Goal: Task Accomplishment & Management: Use online tool/utility

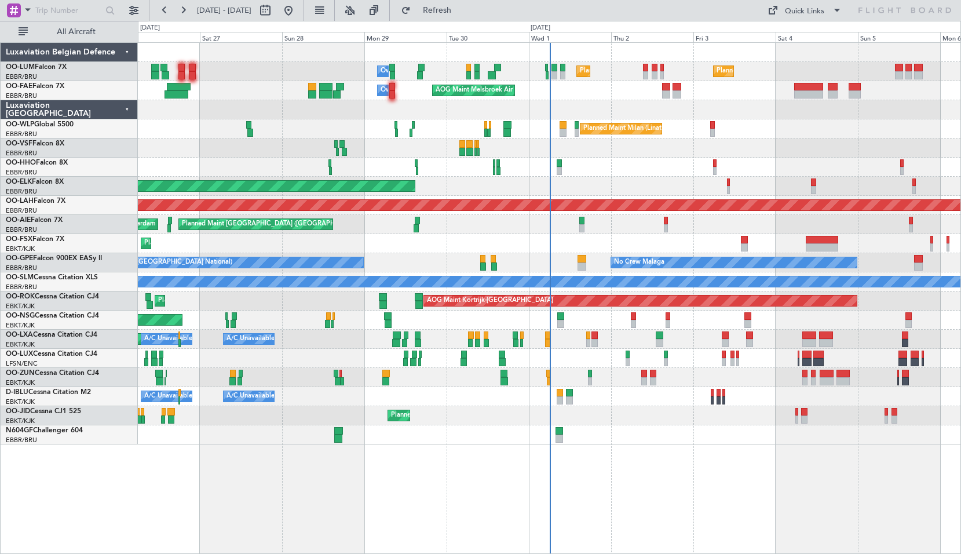
click at [788, 434] on div at bounding box center [549, 434] width 823 height 19
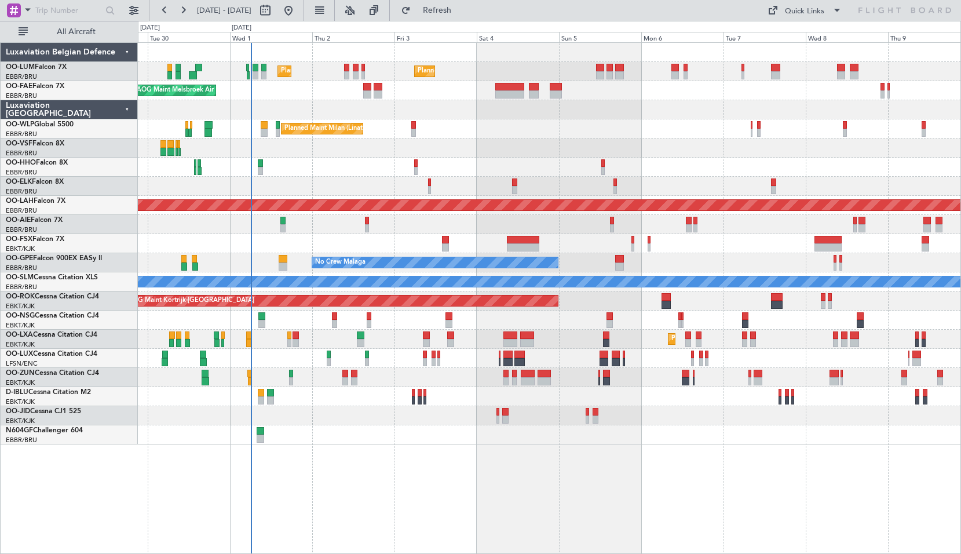
click at [509, 477] on div "Planned Maint [GEOGRAPHIC_DATA] ([GEOGRAPHIC_DATA] National) Planned Maint [GEO…" at bounding box center [549, 298] width 823 height 512
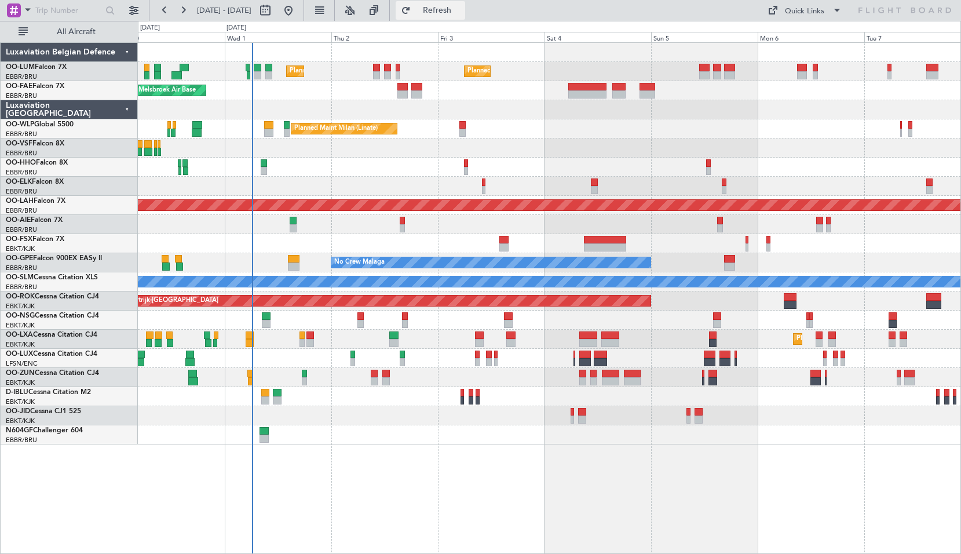
click at [465, 16] on button "Refresh" at bounding box center [431, 10] width 70 height 19
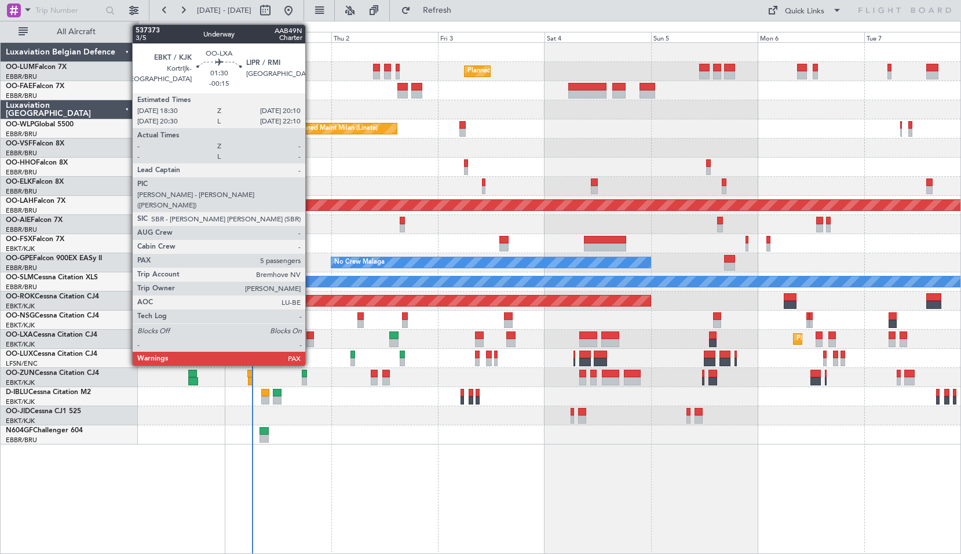
click at [311, 340] on div at bounding box center [310, 343] width 8 height 8
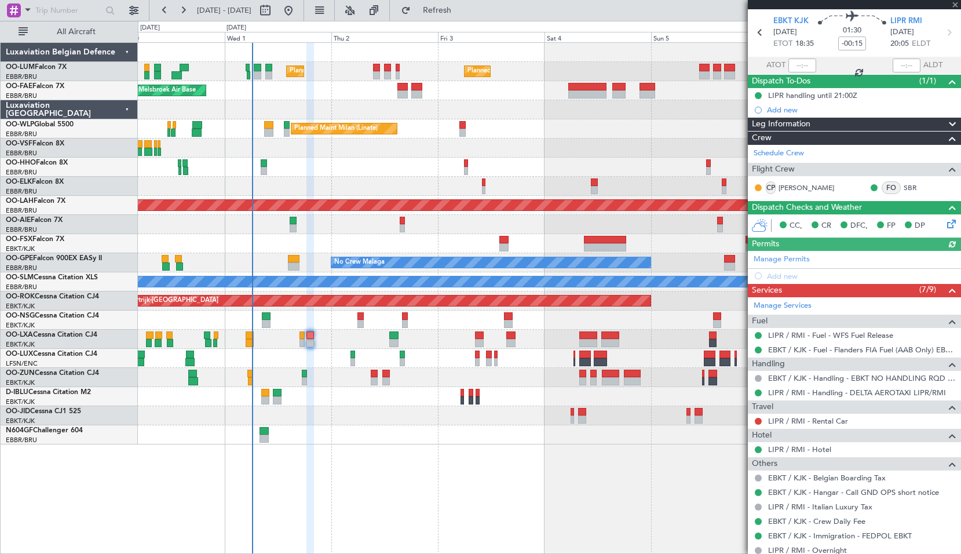
scroll to position [58, 0]
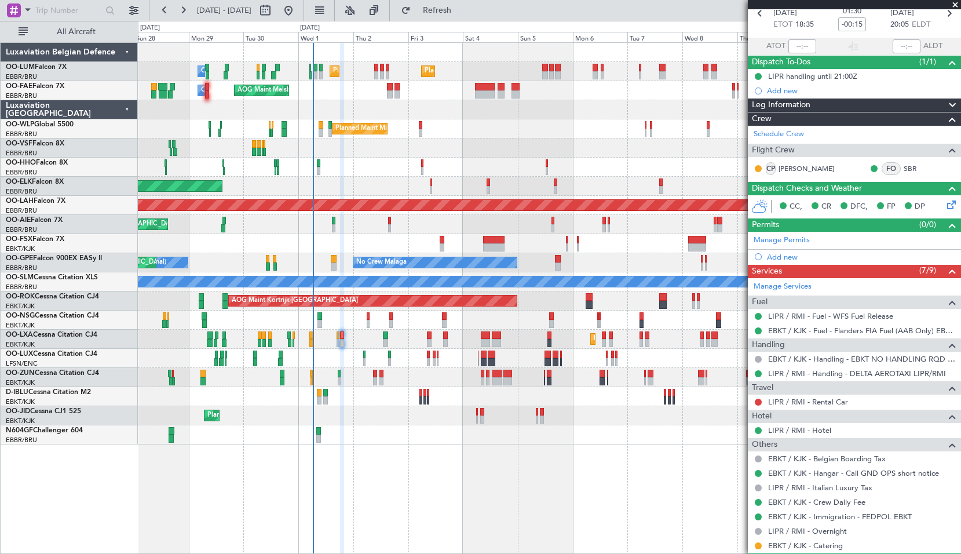
click at [444, 150] on div at bounding box center [549, 147] width 823 height 19
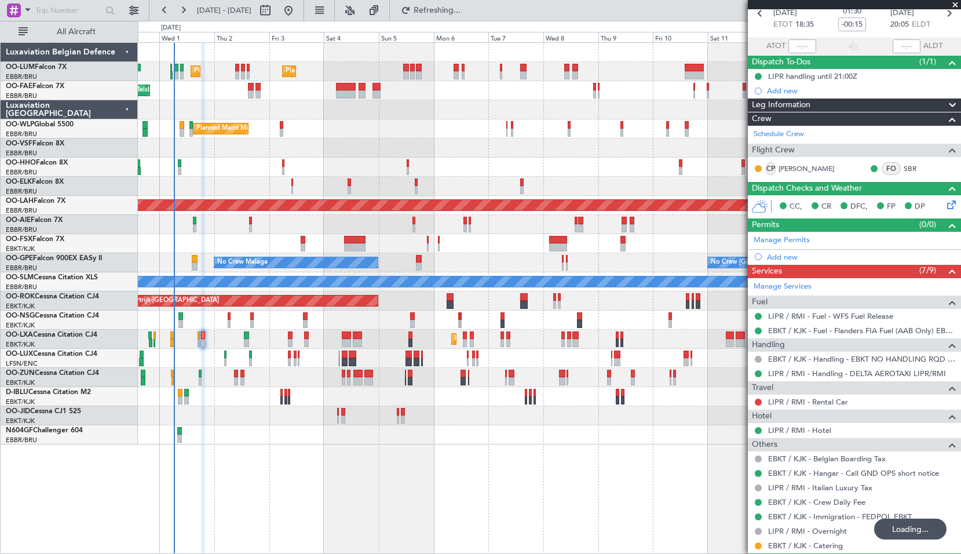
click at [481, 159] on div "Planned Maint [GEOGRAPHIC_DATA] ([GEOGRAPHIC_DATA] National) Planned Maint [GEO…" at bounding box center [549, 244] width 823 height 402
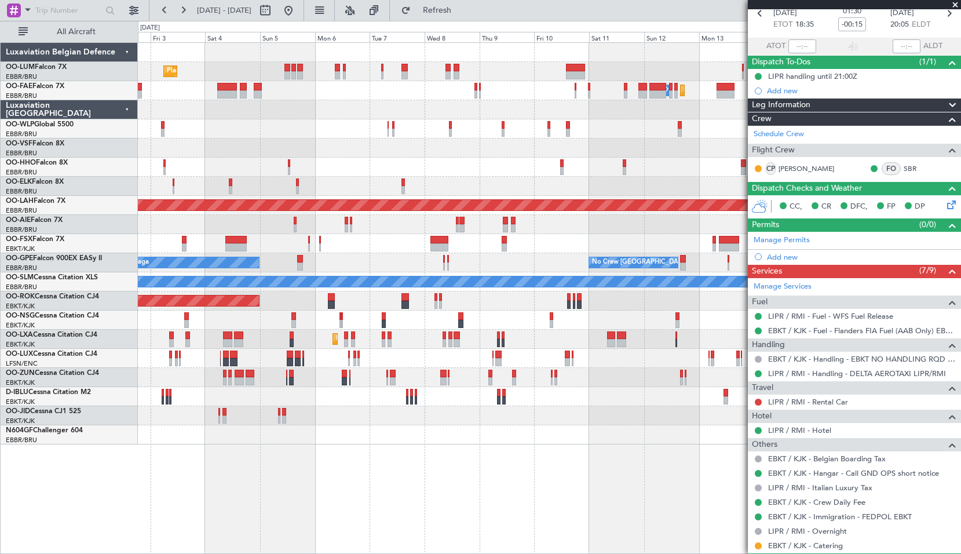
click at [422, 163] on div at bounding box center [549, 167] width 823 height 19
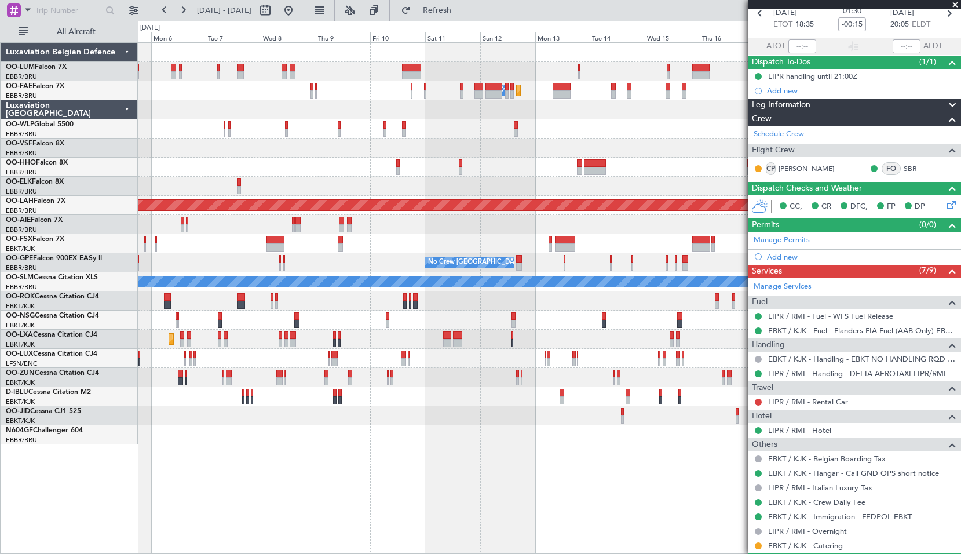
click at [498, 142] on div "Planned Maint [GEOGRAPHIC_DATA] ([GEOGRAPHIC_DATA] National) Planned Maint [GEO…" at bounding box center [549, 244] width 823 height 402
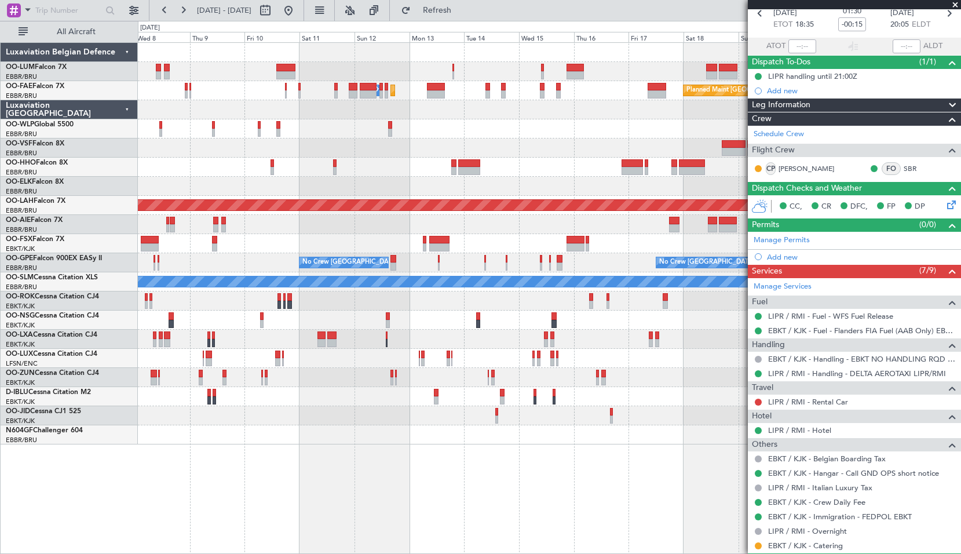
click at [444, 137] on div at bounding box center [549, 128] width 823 height 19
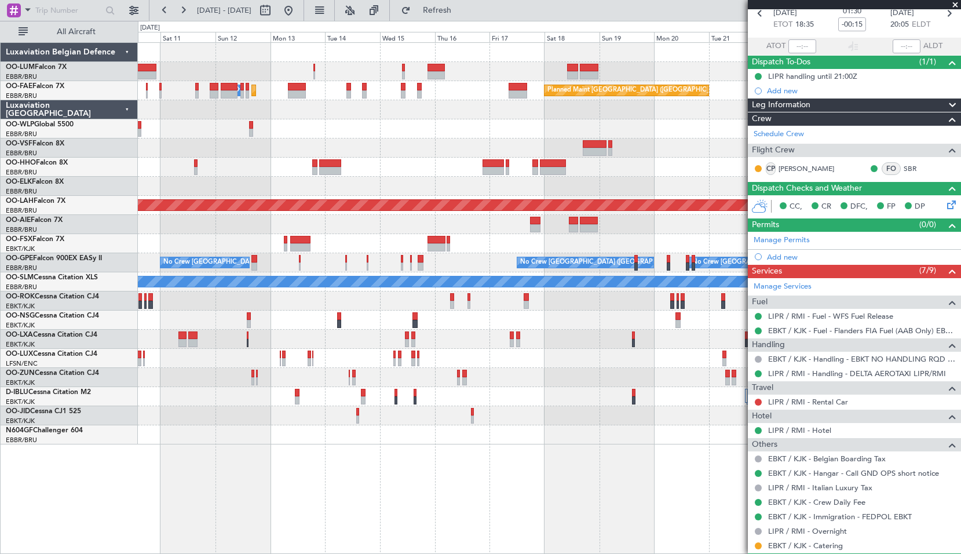
click at [406, 130] on div at bounding box center [549, 128] width 823 height 19
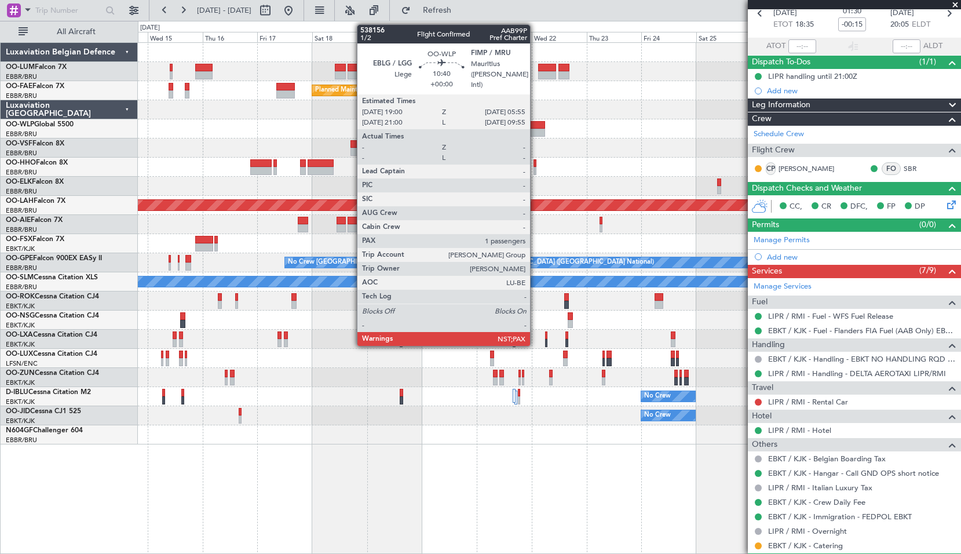
click at [535, 132] on div at bounding box center [532, 133] width 25 height 8
click at [534, 132] on div at bounding box center [532, 133] width 25 height 8
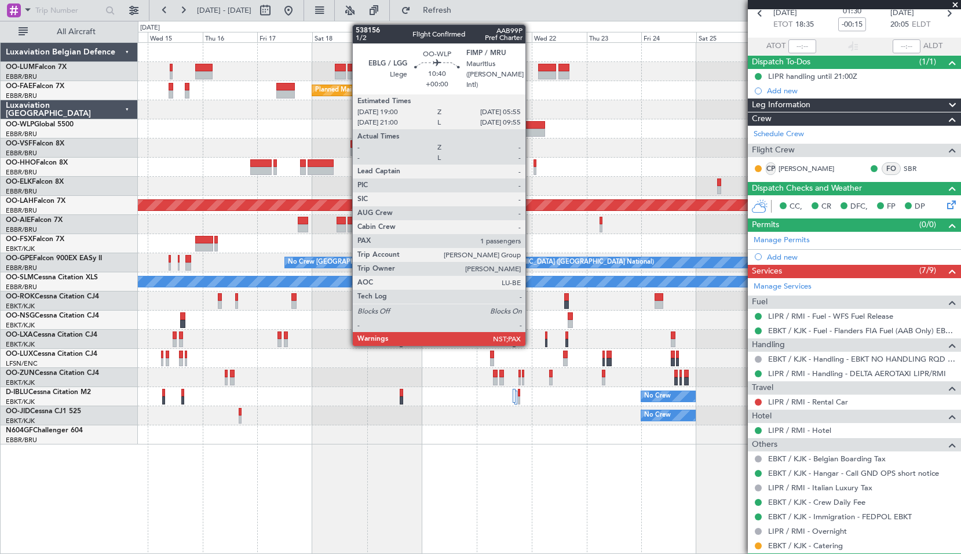
click at [531, 130] on div at bounding box center [532, 133] width 25 height 8
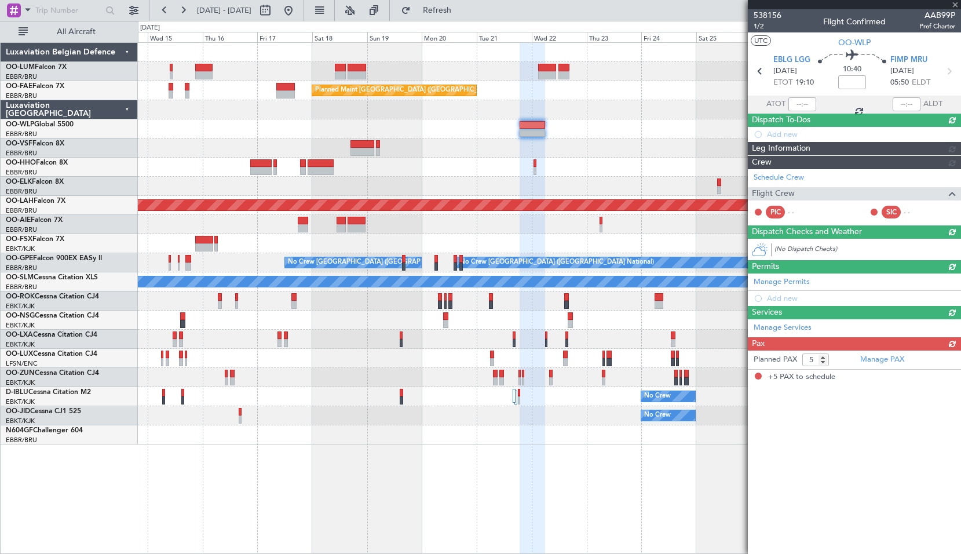
scroll to position [0, 0]
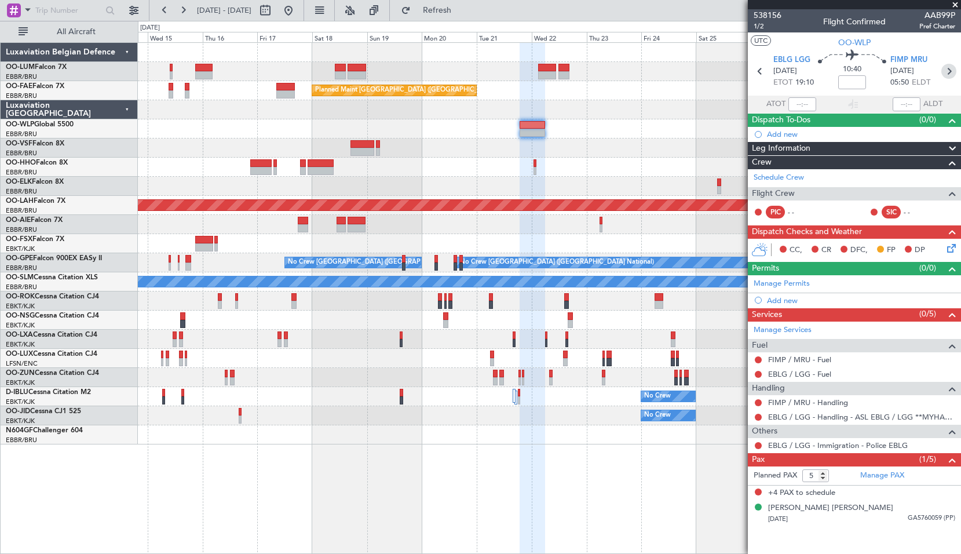
click at [949, 74] on icon at bounding box center [948, 71] width 15 height 15
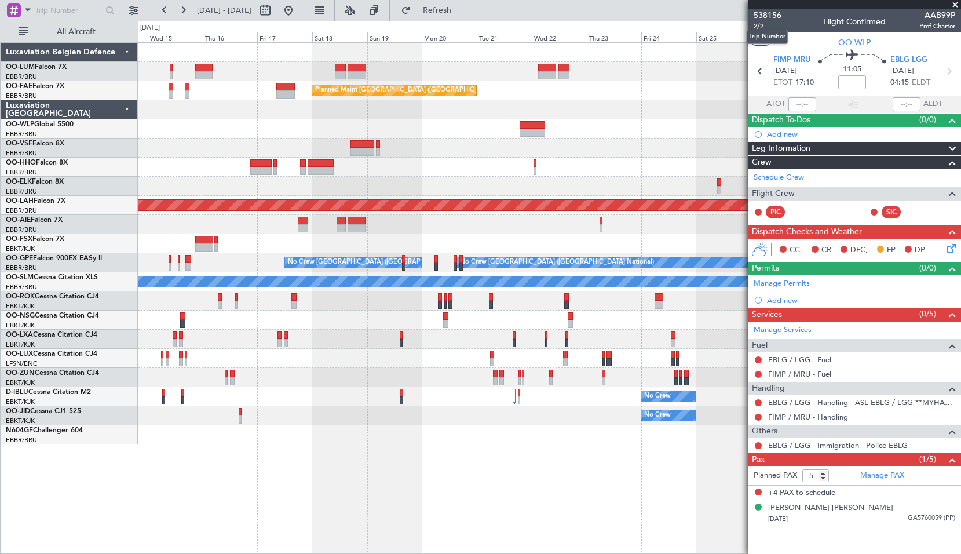
click at [776, 14] on span "538156" at bounding box center [768, 15] width 28 height 12
click at [298, 8] on button at bounding box center [288, 10] width 19 height 19
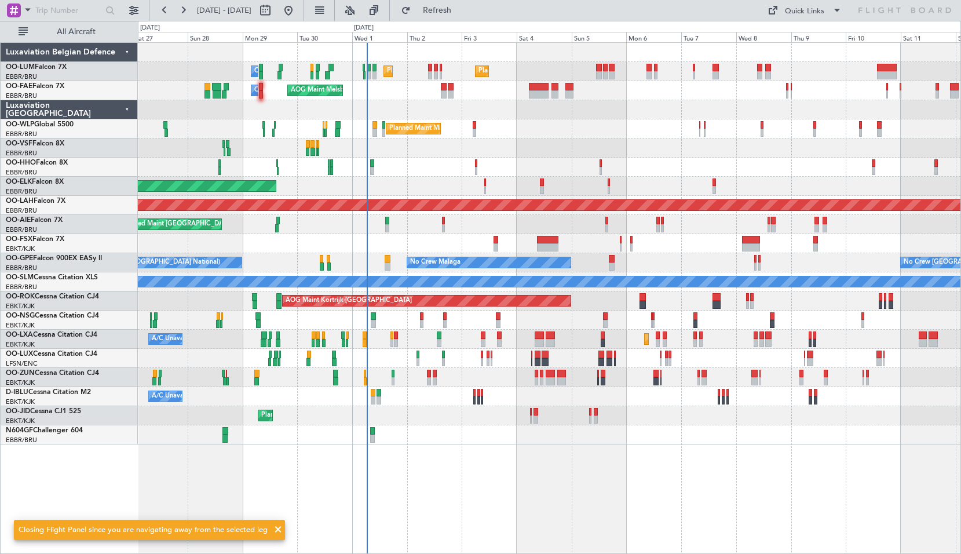
click at [454, 460] on div "Planned Maint [GEOGRAPHIC_DATA] ([GEOGRAPHIC_DATA] National) Planned Maint [GEO…" at bounding box center [549, 298] width 823 height 512
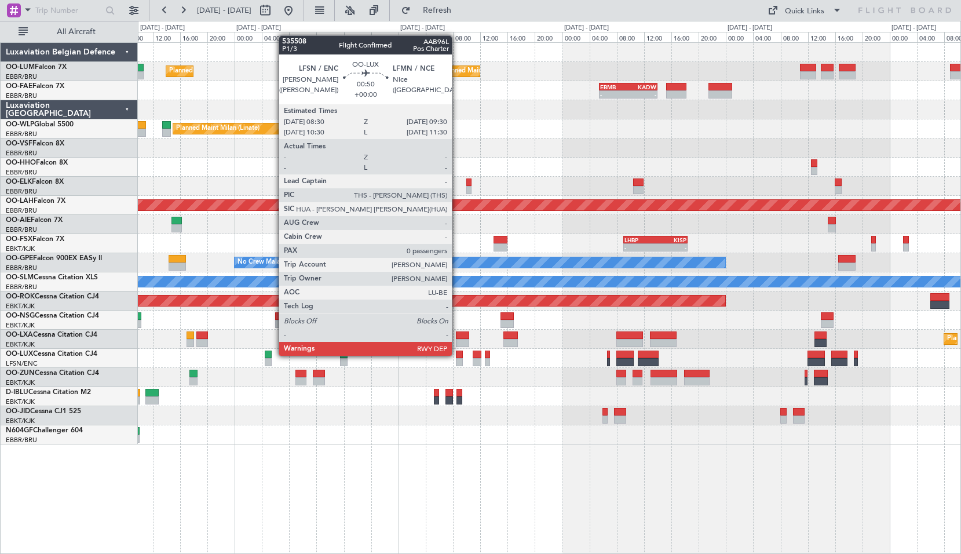
click at [457, 355] on div at bounding box center [459, 355] width 7 height 8
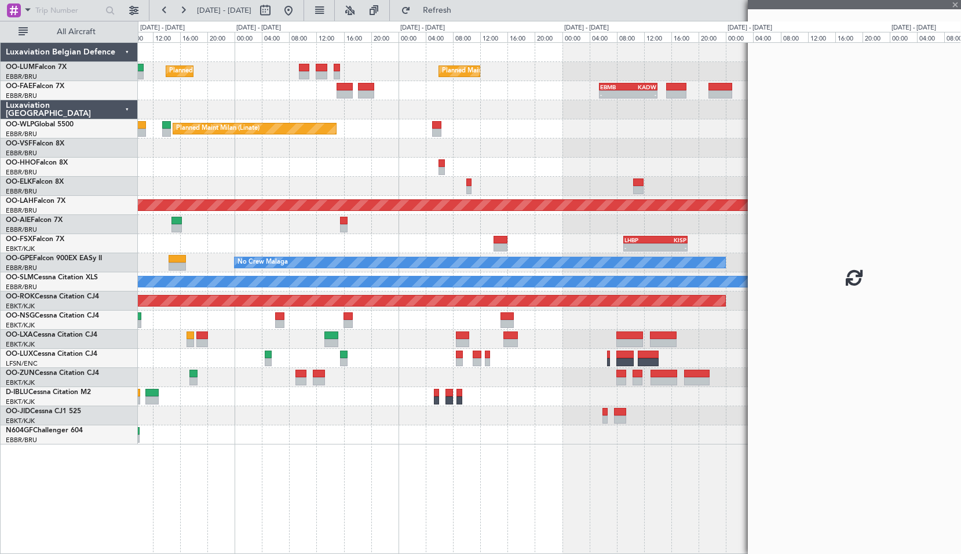
click at [488, 397] on div at bounding box center [549, 396] width 823 height 19
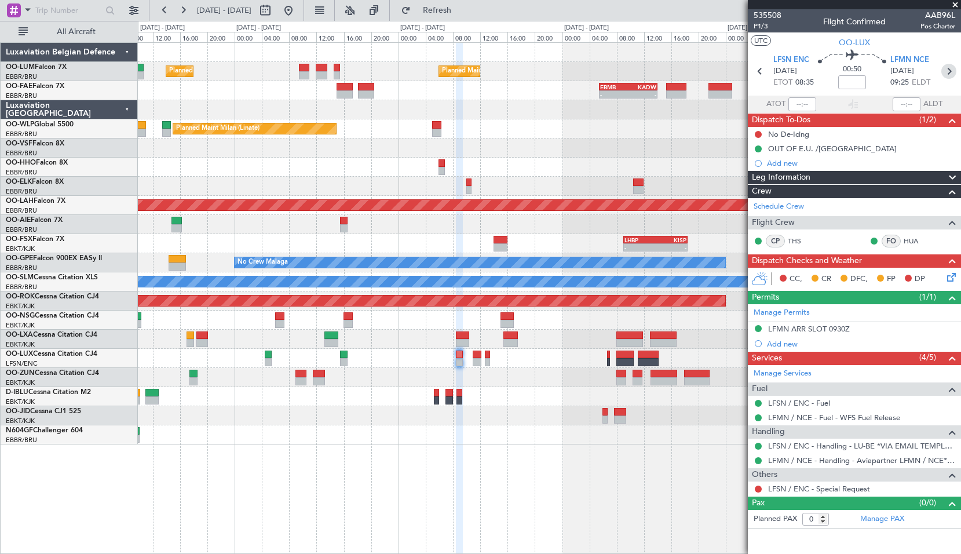
click at [954, 71] on icon at bounding box center [948, 71] width 15 height 15
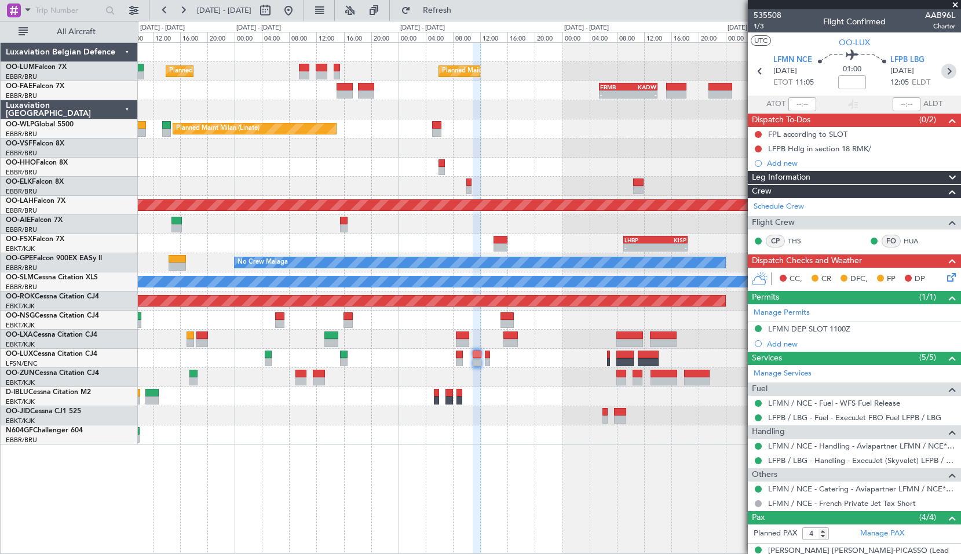
click at [948, 67] on icon at bounding box center [948, 71] width 15 height 15
type input "0"
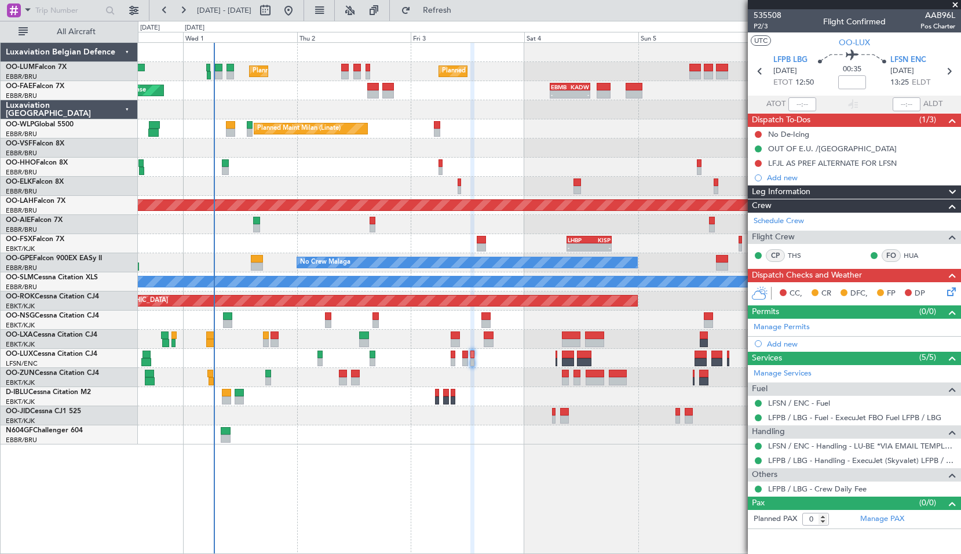
click at [539, 466] on div "Planned Maint [GEOGRAPHIC_DATA] ([GEOGRAPHIC_DATA] National) Planned Maint [GEO…" at bounding box center [549, 298] width 823 height 512
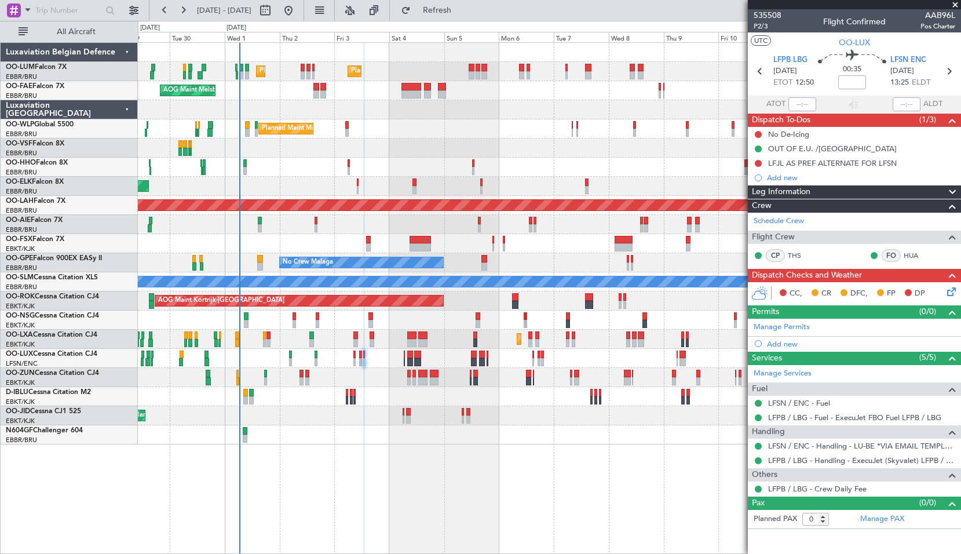
click at [323, 455] on div "Planned Maint [GEOGRAPHIC_DATA] ([GEOGRAPHIC_DATA] National) Planned Maint [GEO…" at bounding box center [549, 298] width 823 height 512
click at [410, 112] on div at bounding box center [549, 109] width 823 height 19
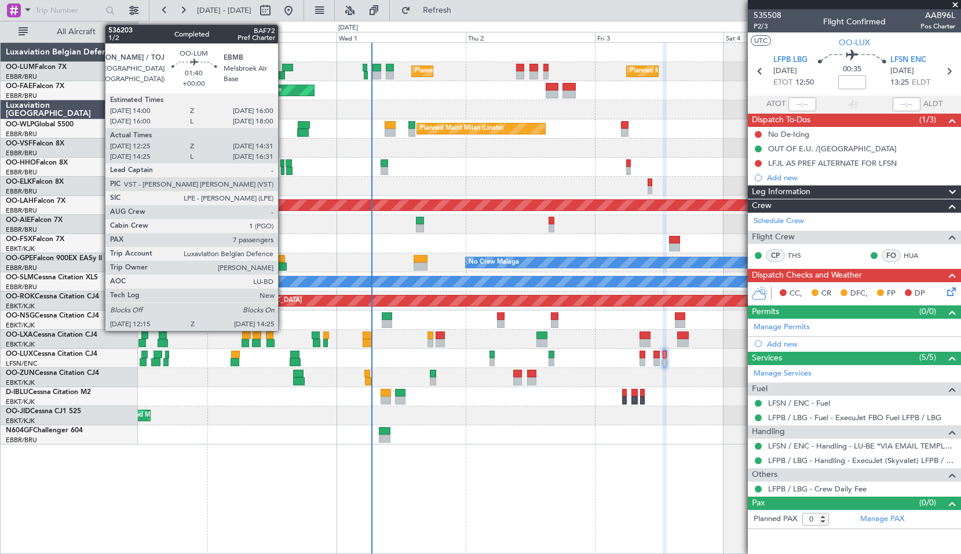
click at [283, 66] on div at bounding box center [287, 68] width 11 height 8
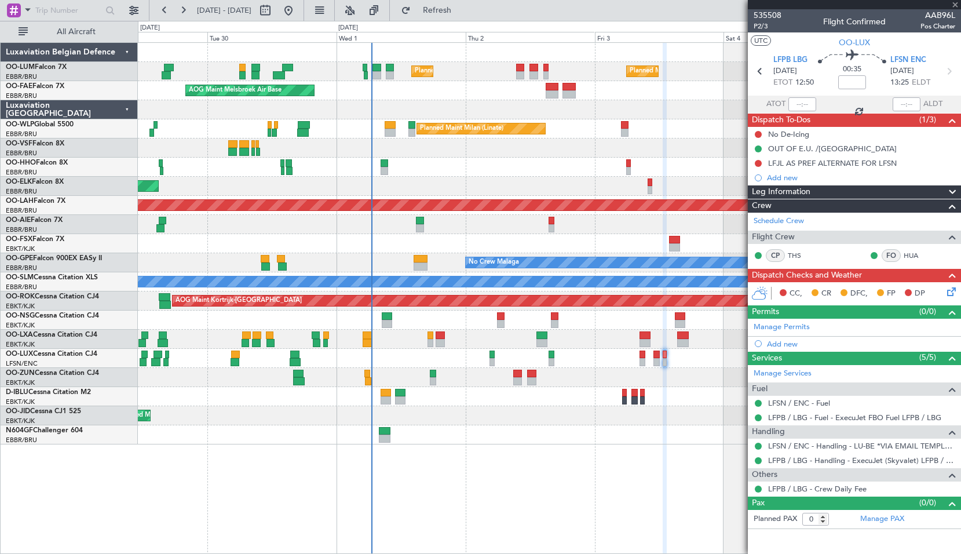
click at [308, 70] on div "Planned Maint [GEOGRAPHIC_DATA] ([GEOGRAPHIC_DATA] National) Planned Maint [GEO…" at bounding box center [549, 71] width 823 height 19
type input "12:35"
type input "14:21"
type input "7"
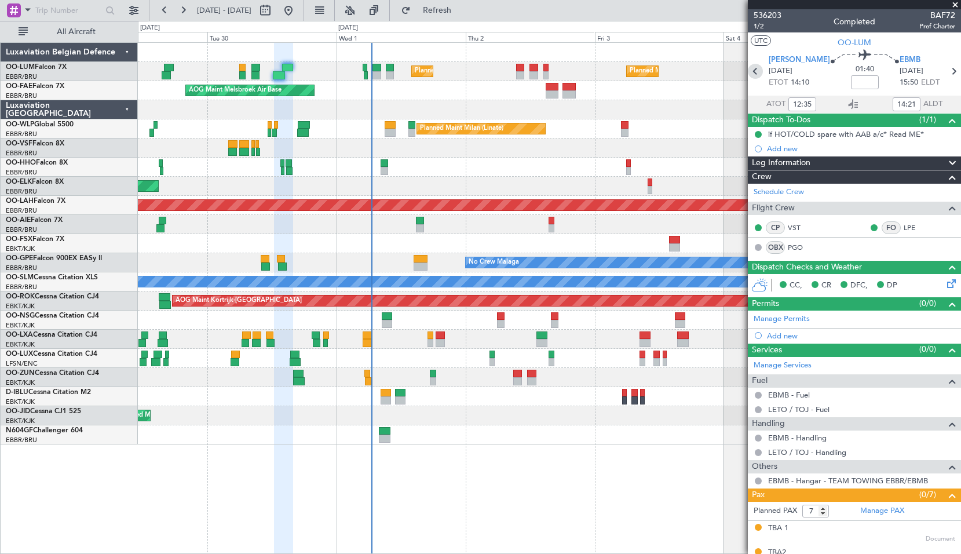
click at [757, 73] on icon at bounding box center [755, 71] width 15 height 15
type input "-00:10"
type input "08:23"
type input "09:38"
type input "0"
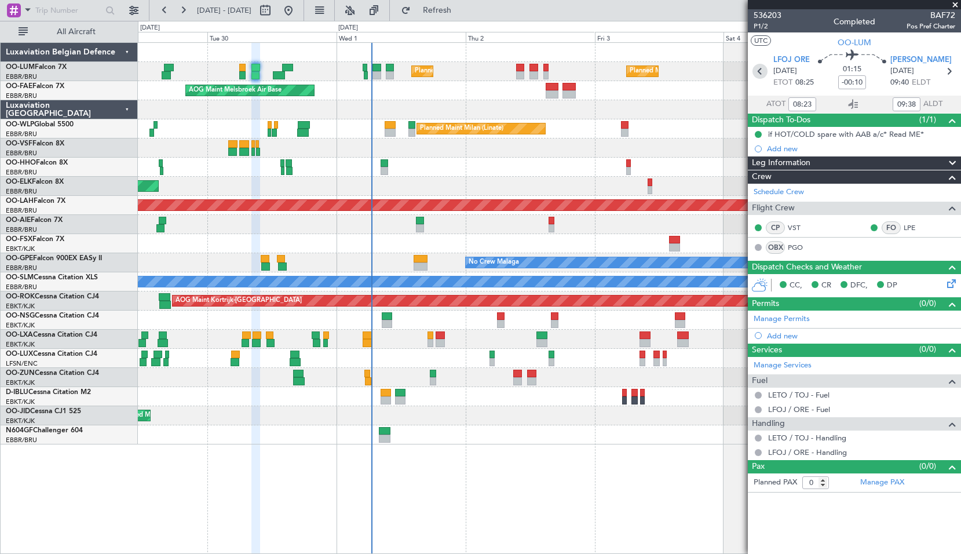
click at [756, 75] on icon at bounding box center [760, 71] width 15 height 15
type input "+00:05"
type input "06:09"
type input "07:01"
type input "5"
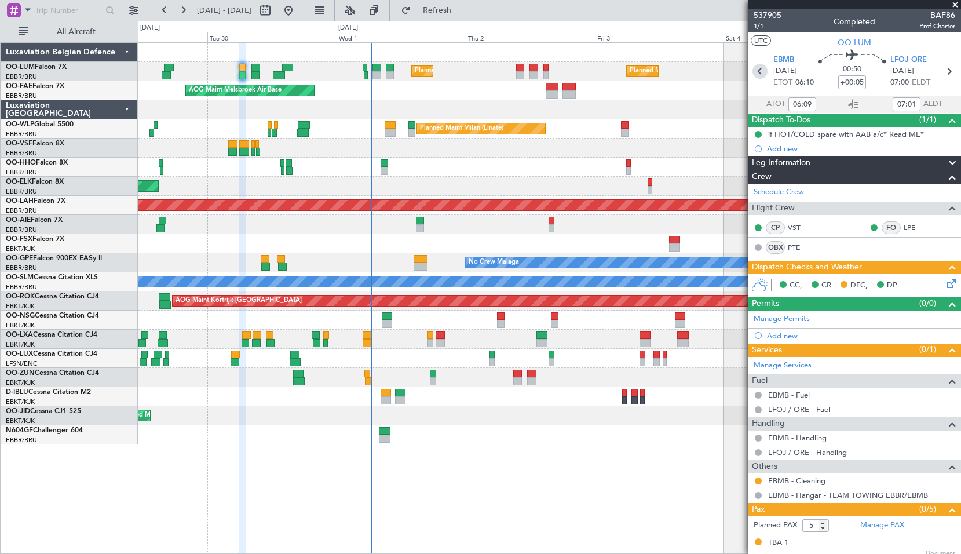
click at [760, 75] on icon at bounding box center [760, 71] width 15 height 15
type input "15:50"
type input "17:11"
type input "10"
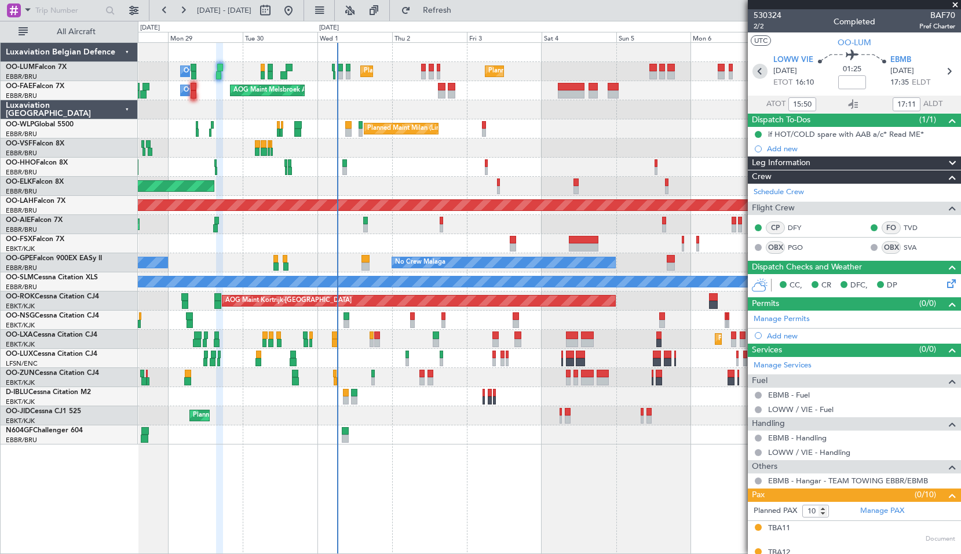
click at [757, 72] on icon at bounding box center [760, 71] width 15 height 15
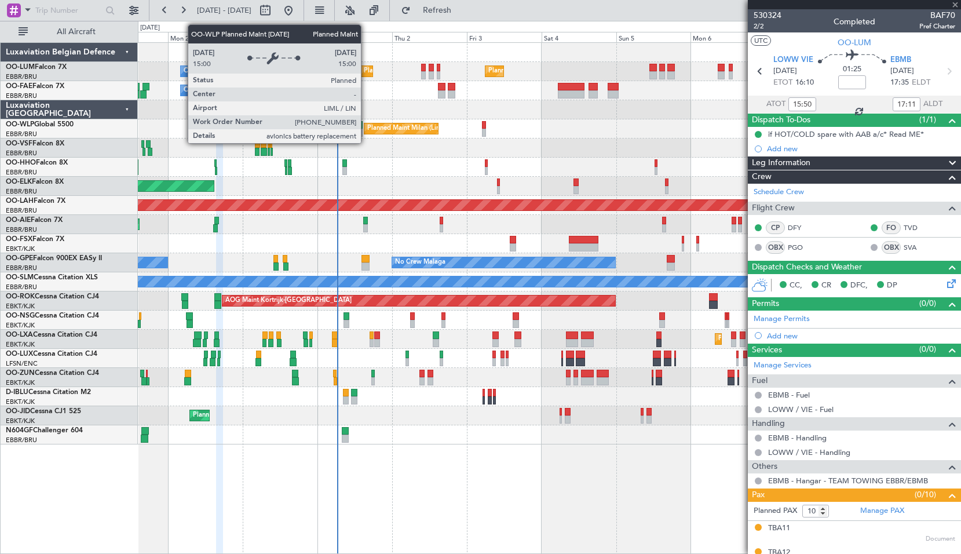
type input "07:40"
type input "08:56"
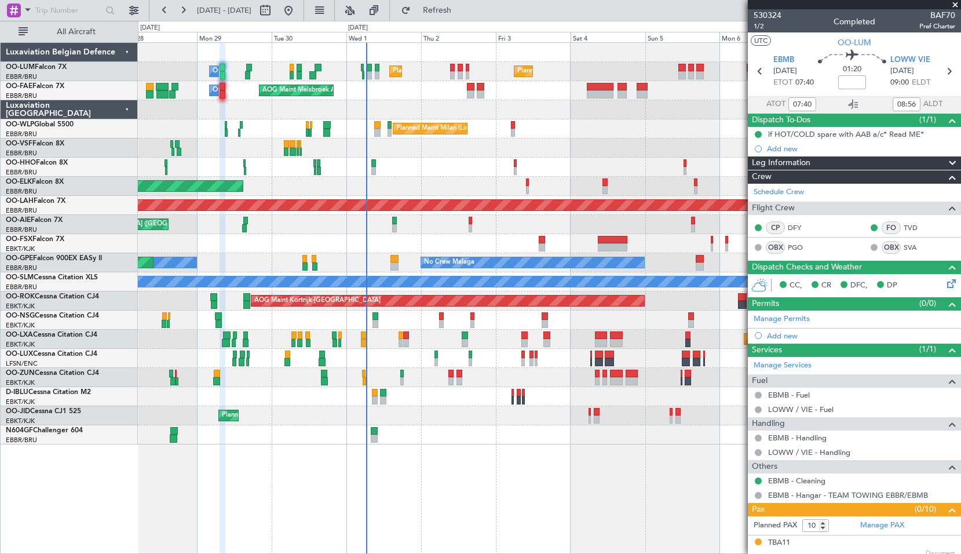
click at [470, 497] on div "Planned Maint [GEOGRAPHIC_DATA] ([GEOGRAPHIC_DATA] National) Planned Maint [GEO…" at bounding box center [549, 298] width 823 height 512
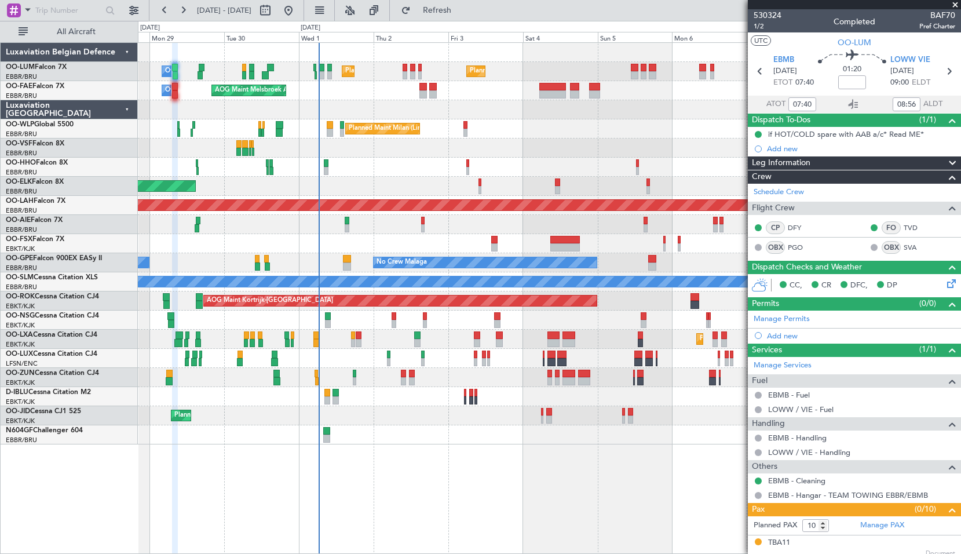
click at [564, 157] on div at bounding box center [549, 147] width 823 height 19
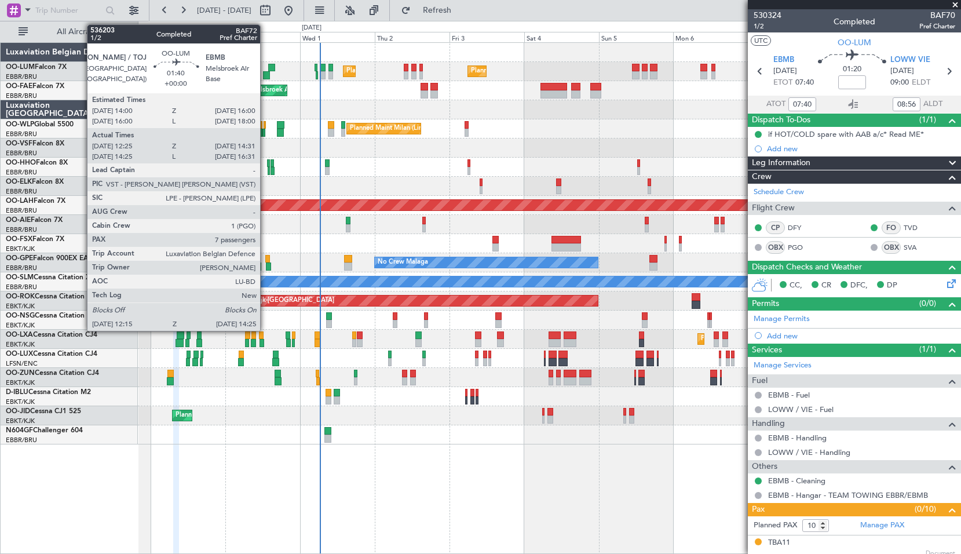
click at [265, 75] on div at bounding box center [266, 75] width 7 height 8
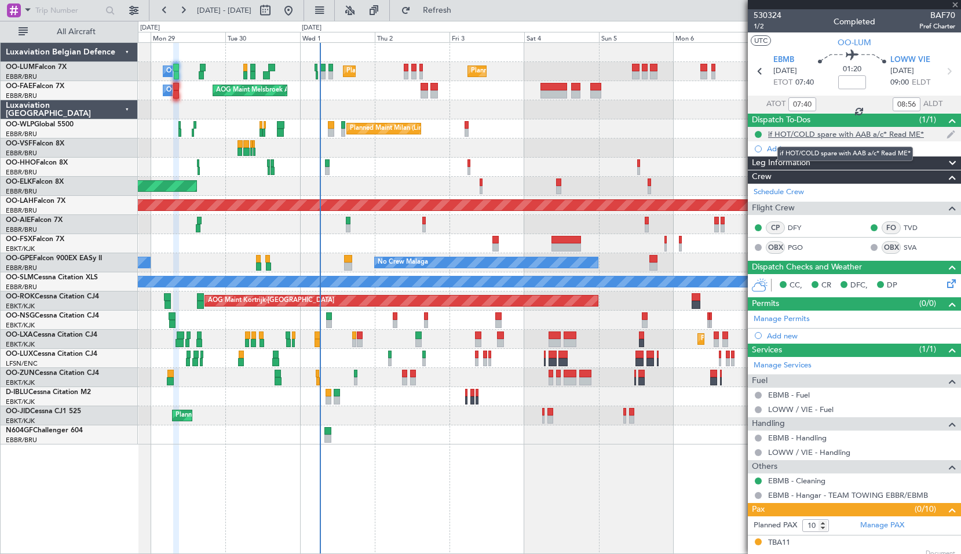
type input "12:35"
type input "14:21"
type input "7"
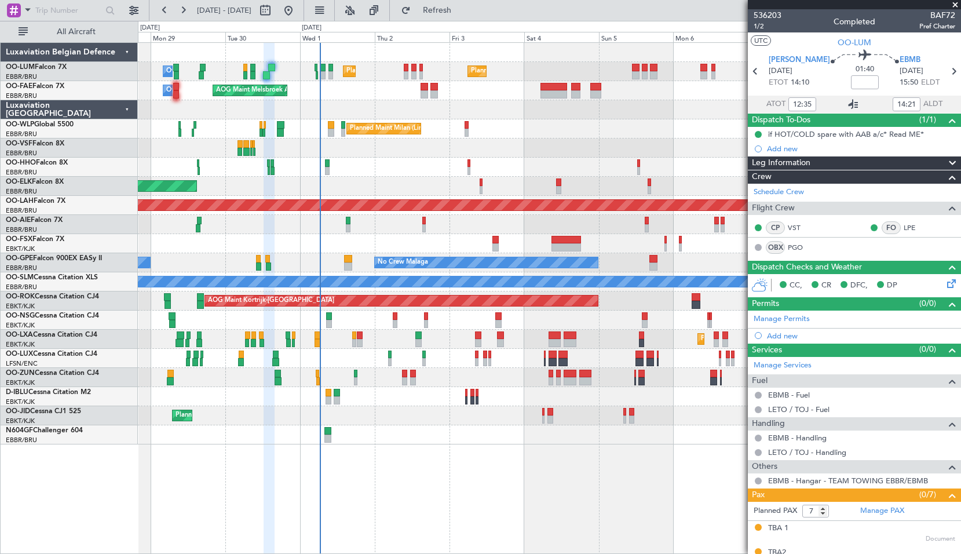
click at [855, 101] on icon at bounding box center [853, 104] width 14 height 14
click at [757, 69] on icon at bounding box center [755, 71] width 15 height 15
type input "-00:10"
type input "08:23"
type input "09:38"
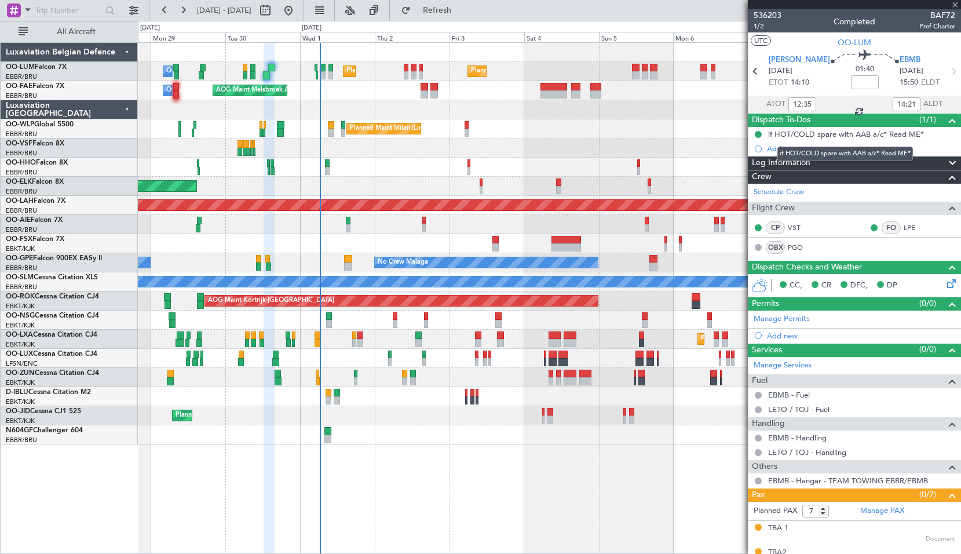
type input "0"
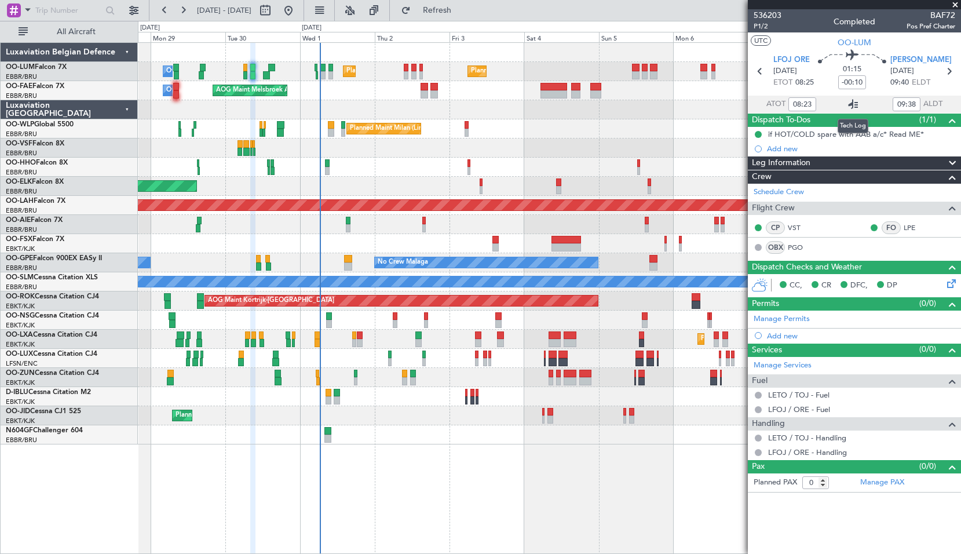
click at [849, 108] on icon at bounding box center [853, 104] width 14 height 14
click at [759, 72] on icon at bounding box center [760, 71] width 15 height 15
type input "+00:05"
type input "06:09"
type input "07:01"
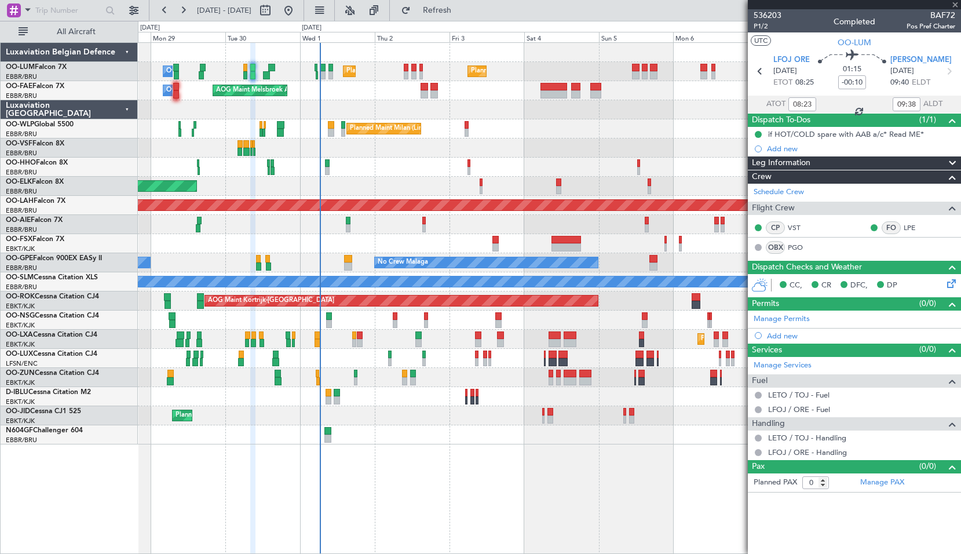
type input "5"
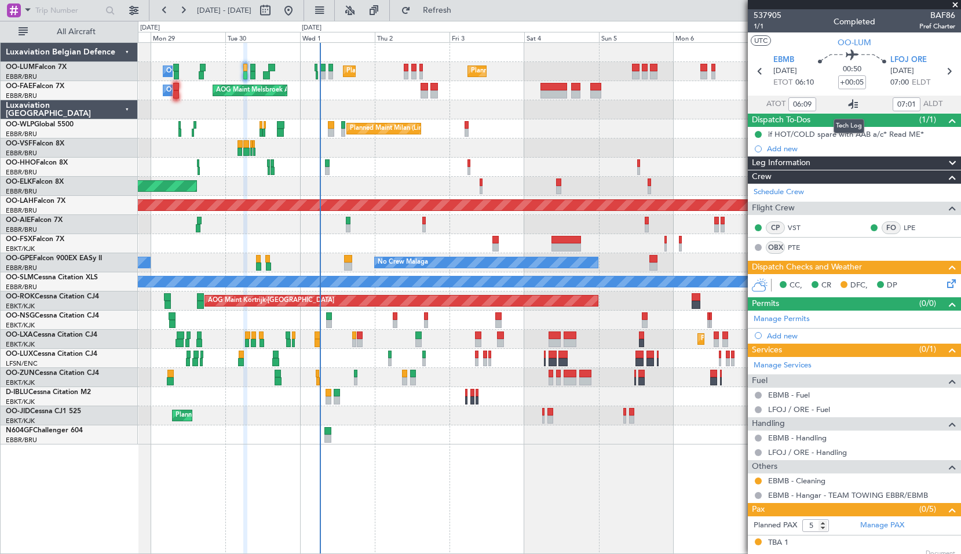
click at [848, 104] on icon at bounding box center [853, 104] width 14 height 14
click at [957, 4] on span at bounding box center [956, 5] width 12 height 10
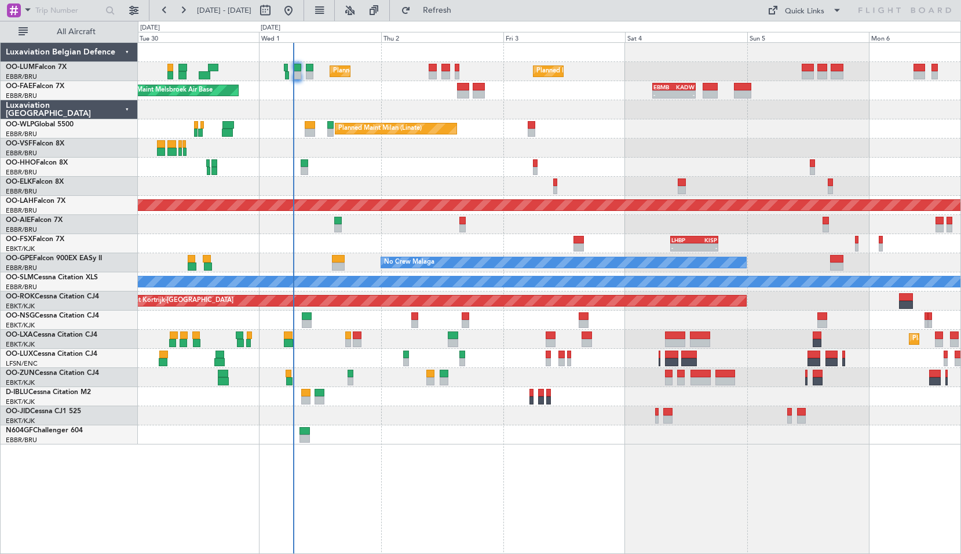
click at [406, 476] on div "Planned Maint [GEOGRAPHIC_DATA] ([GEOGRAPHIC_DATA] National) Planned Maint [GEO…" at bounding box center [549, 298] width 823 height 512
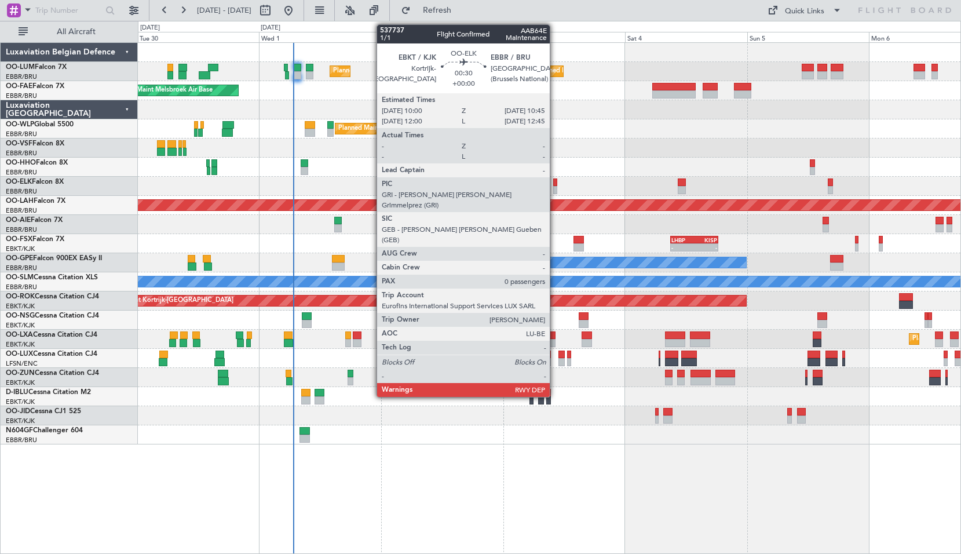
click at [556, 183] on div at bounding box center [555, 182] width 4 height 8
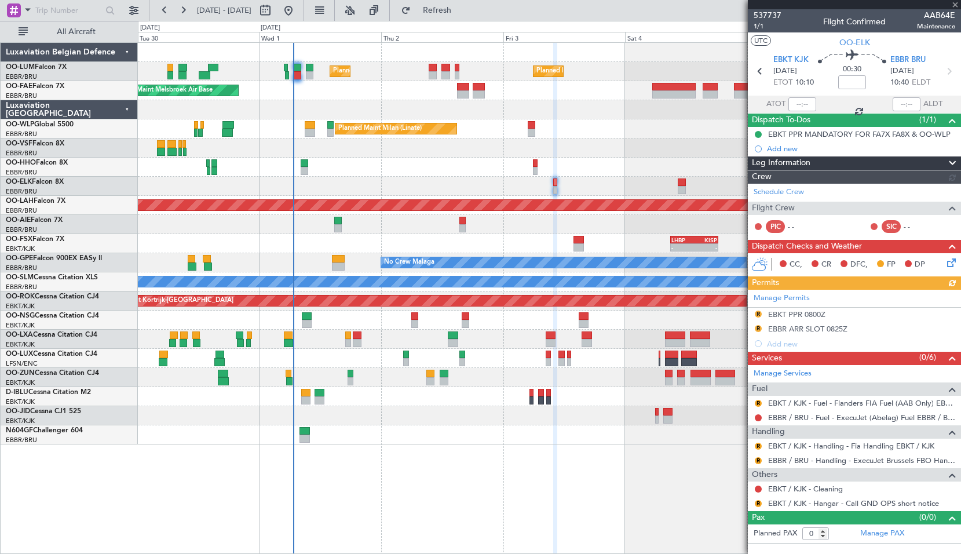
click at [496, 228] on div "Planned Maint [GEOGRAPHIC_DATA] ([GEOGRAPHIC_DATA])" at bounding box center [549, 224] width 823 height 19
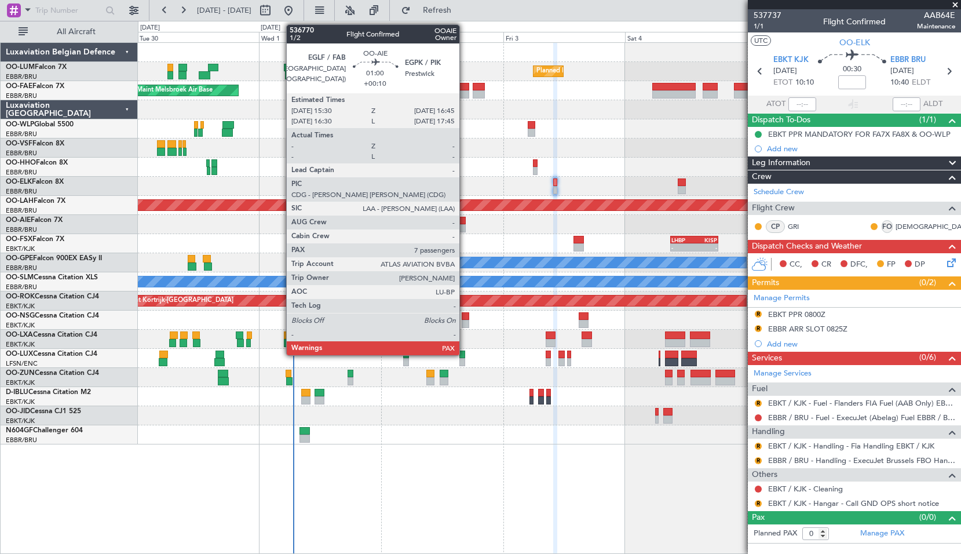
click at [465, 221] on div at bounding box center [462, 221] width 6 height 8
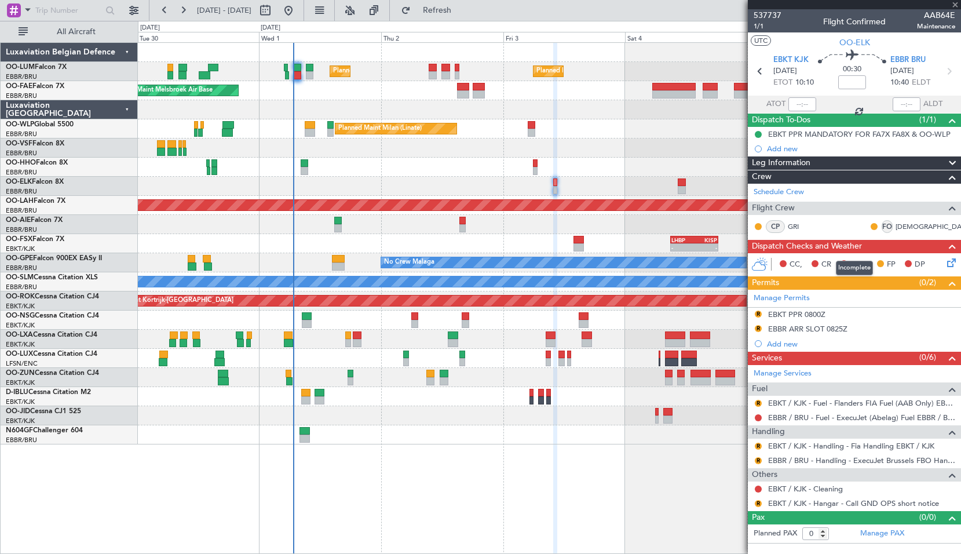
type input "+00:10"
type input "7"
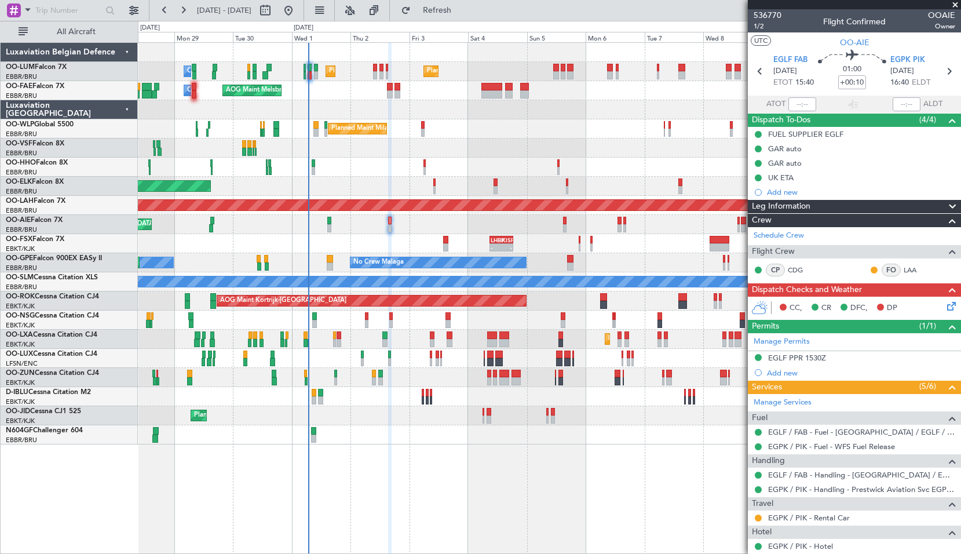
click at [474, 223] on div "Planned Maint [GEOGRAPHIC_DATA] ([GEOGRAPHIC_DATA]) Unplanned Maint Amsterdam (…" at bounding box center [549, 224] width 823 height 19
click at [944, 67] on icon at bounding box center [948, 71] width 15 height 15
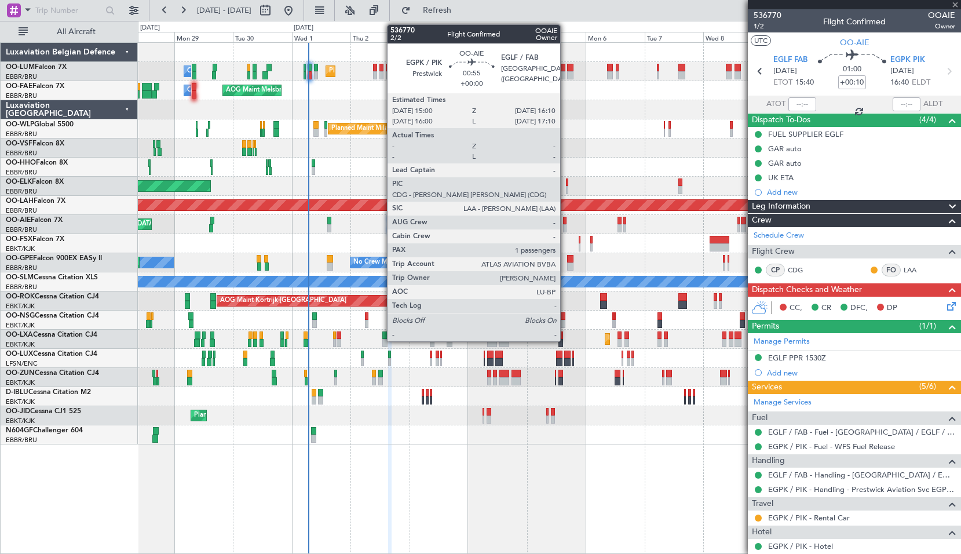
type input "1"
